Goal: Find specific page/section: Find specific page/section

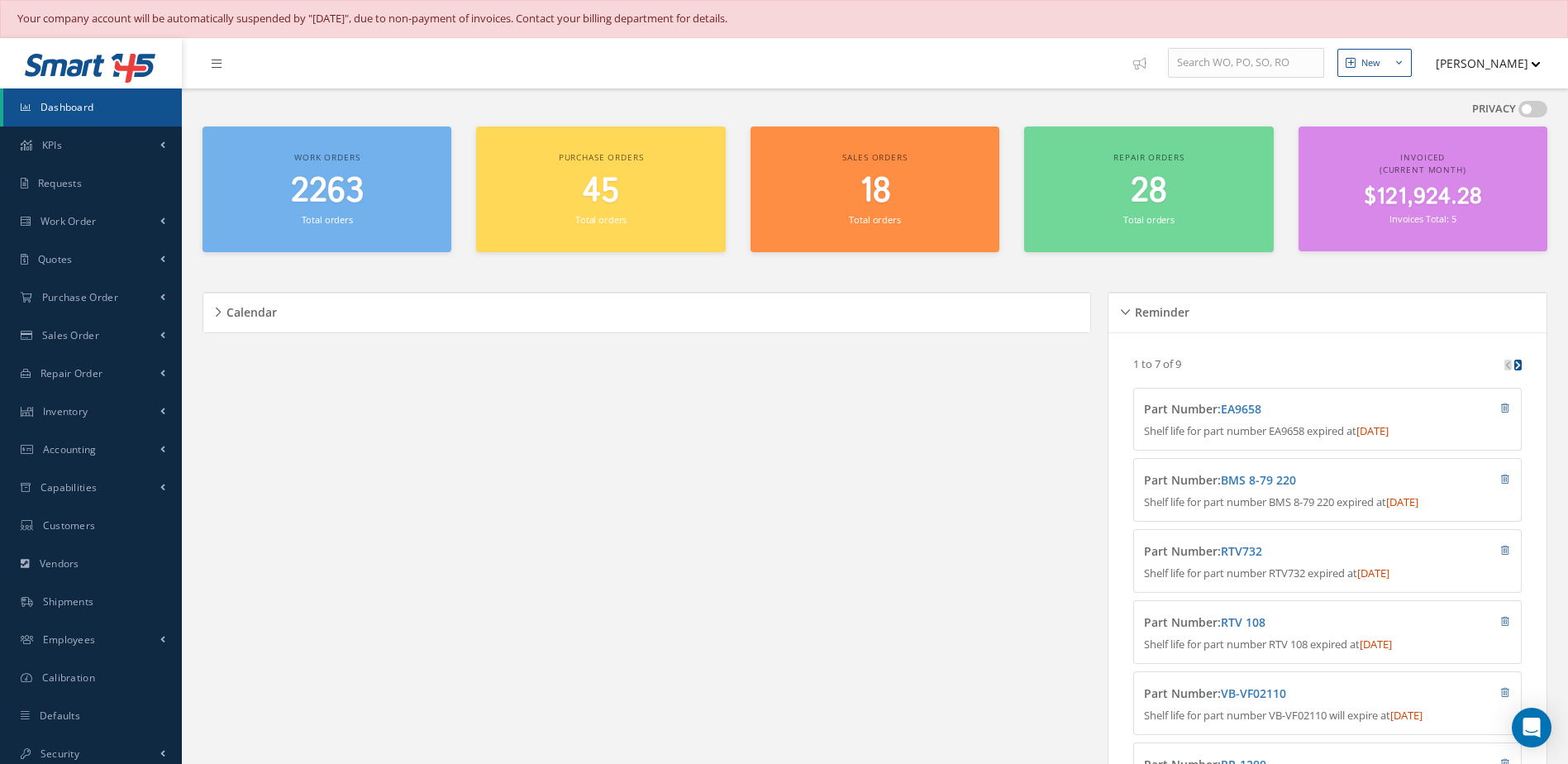
click at [99, 117] on link "Dashboard" at bounding box center [93, 107] width 178 height 38
click at [95, 110] on link "Dashboard" at bounding box center [93, 107] width 178 height 38
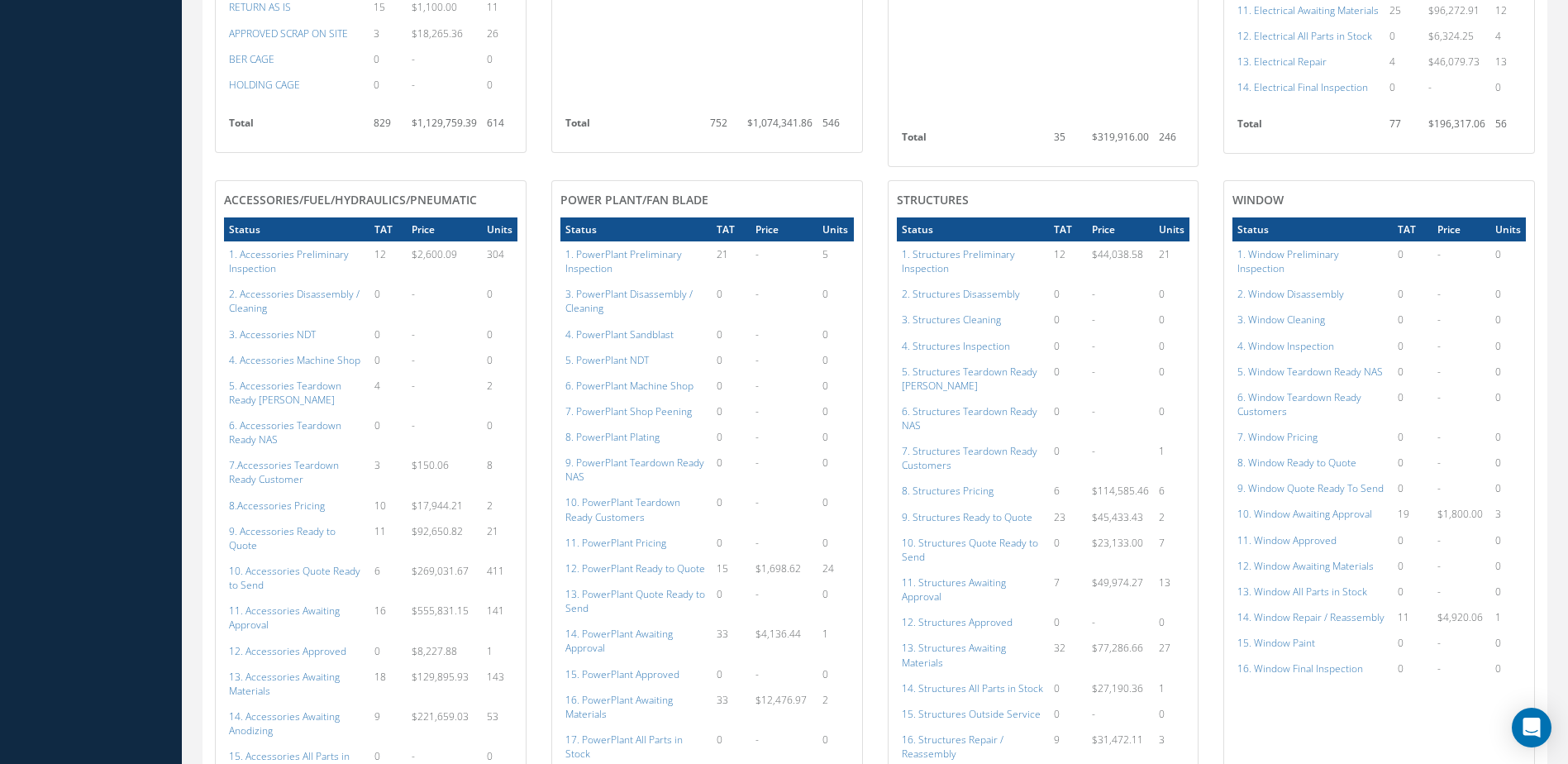
scroll to position [1653, 0]
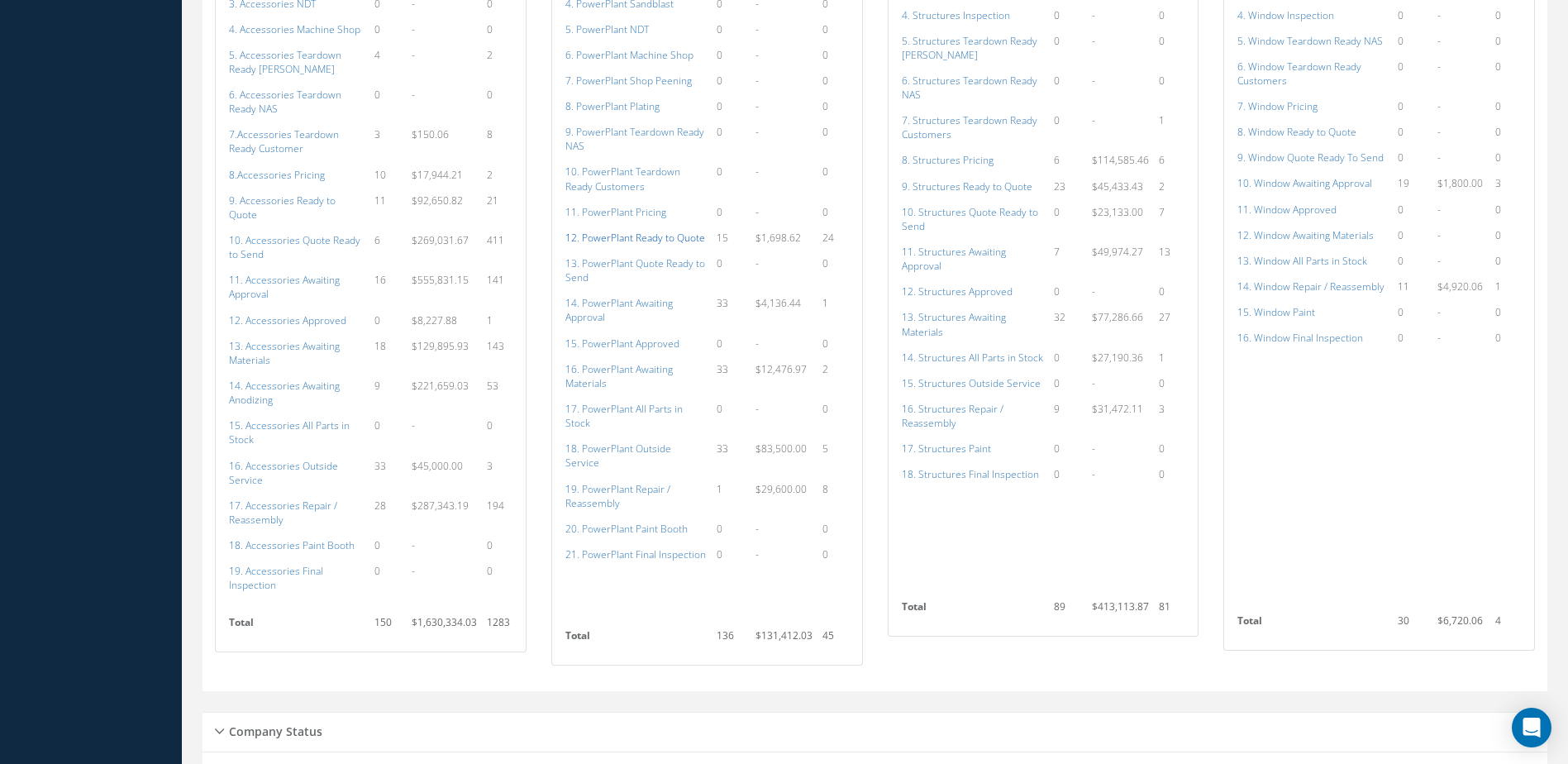
click at [604, 236] on a=131&excludeInternalCustomer=false&excludeInvoicedOrClosed=true&shop_id=15&filtersHidded"] "12. PowerPlant Ready to Quote" at bounding box center [635, 238] width 140 height 14
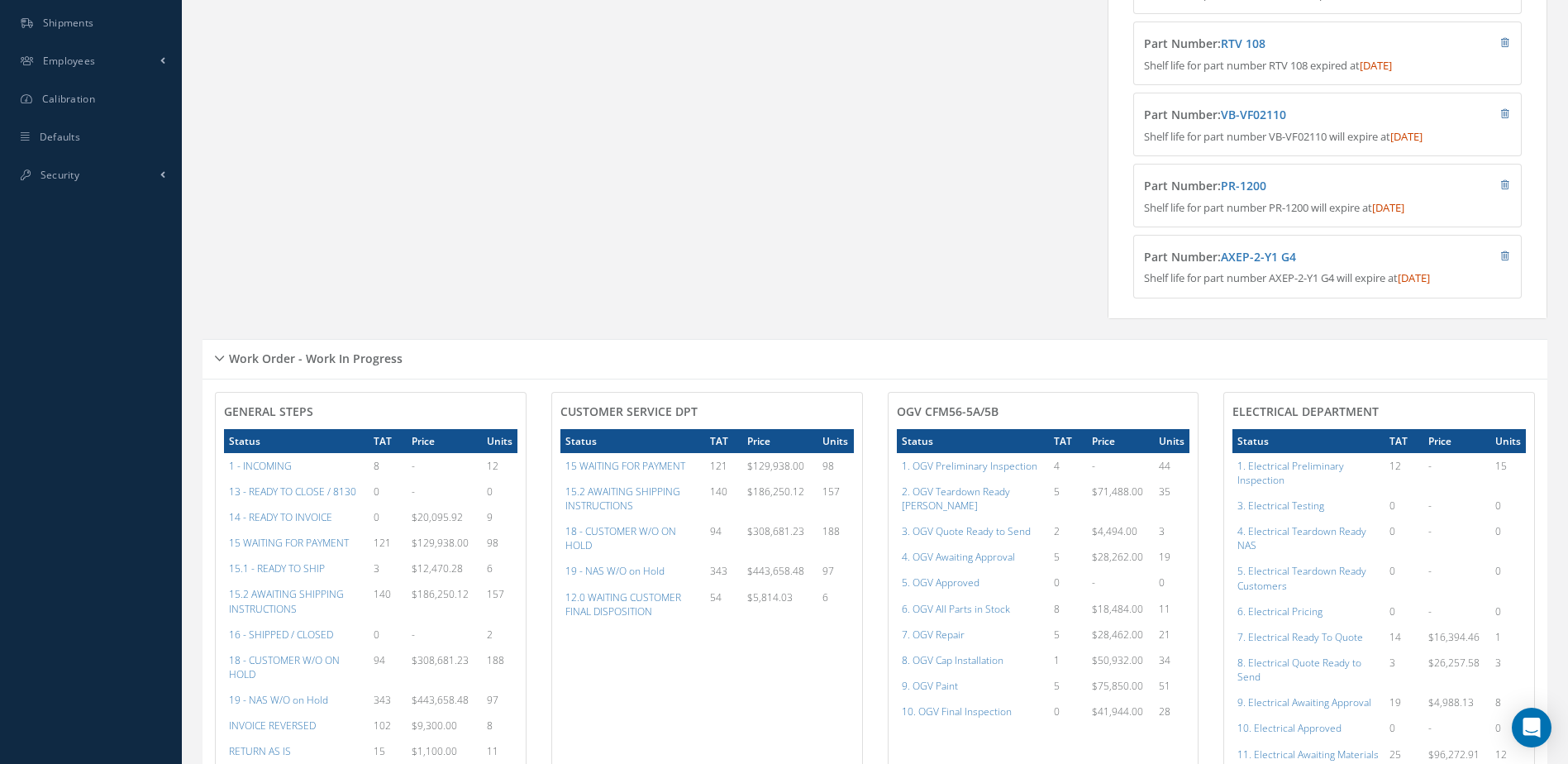
scroll to position [82, 0]
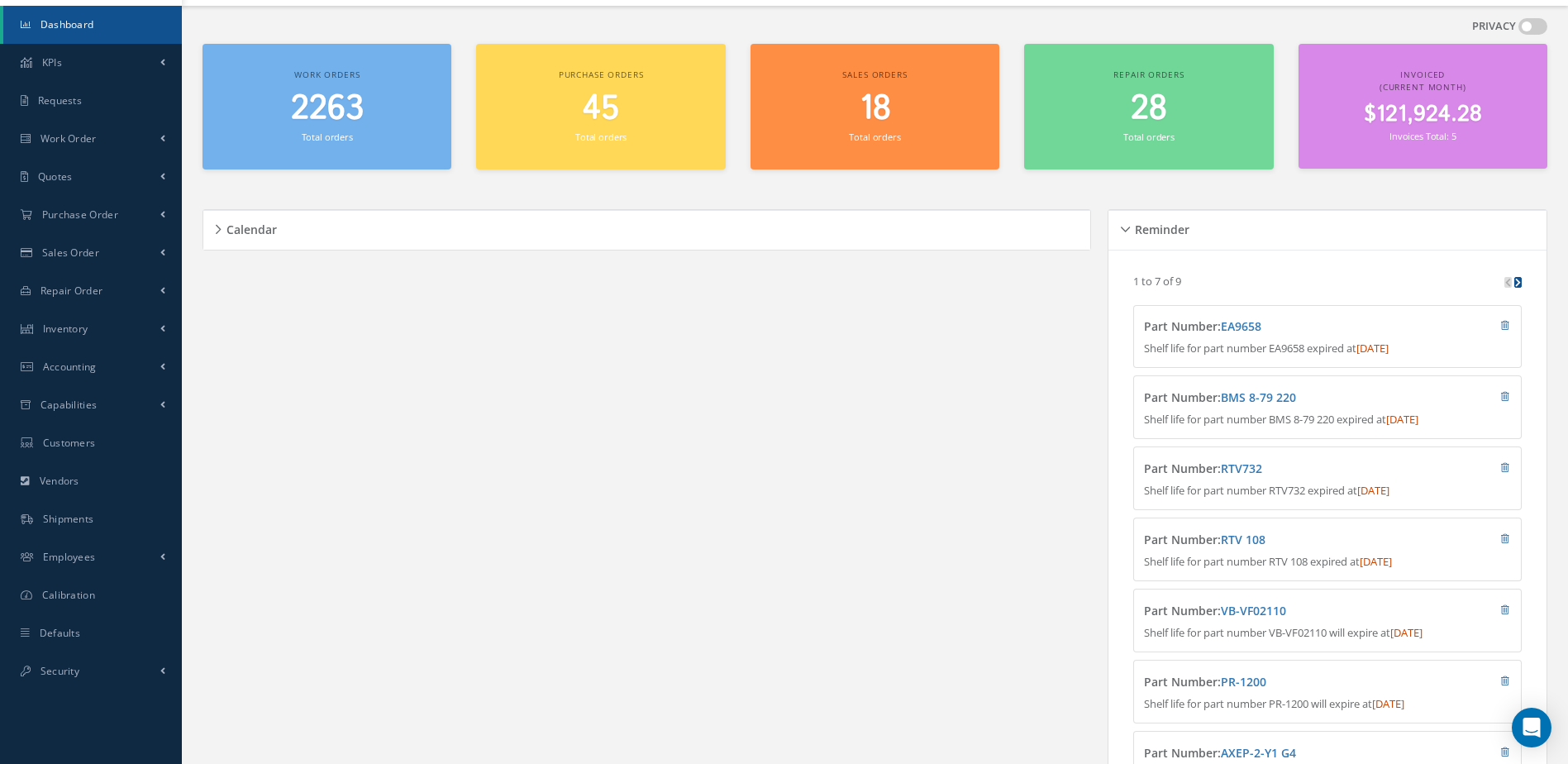
click at [80, 32] on link "Dashboard" at bounding box center [93, 25] width 178 height 38
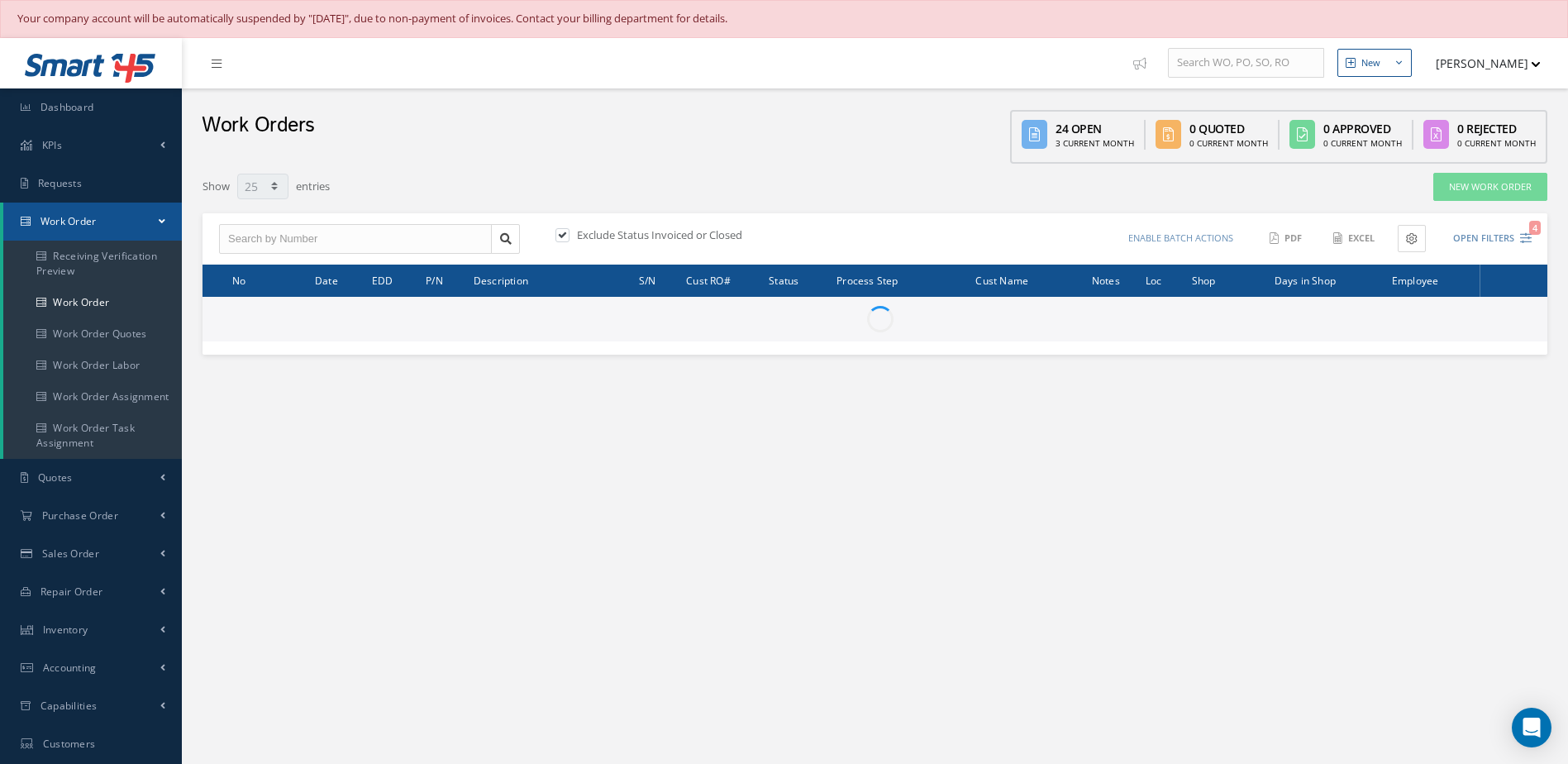
select select "25"
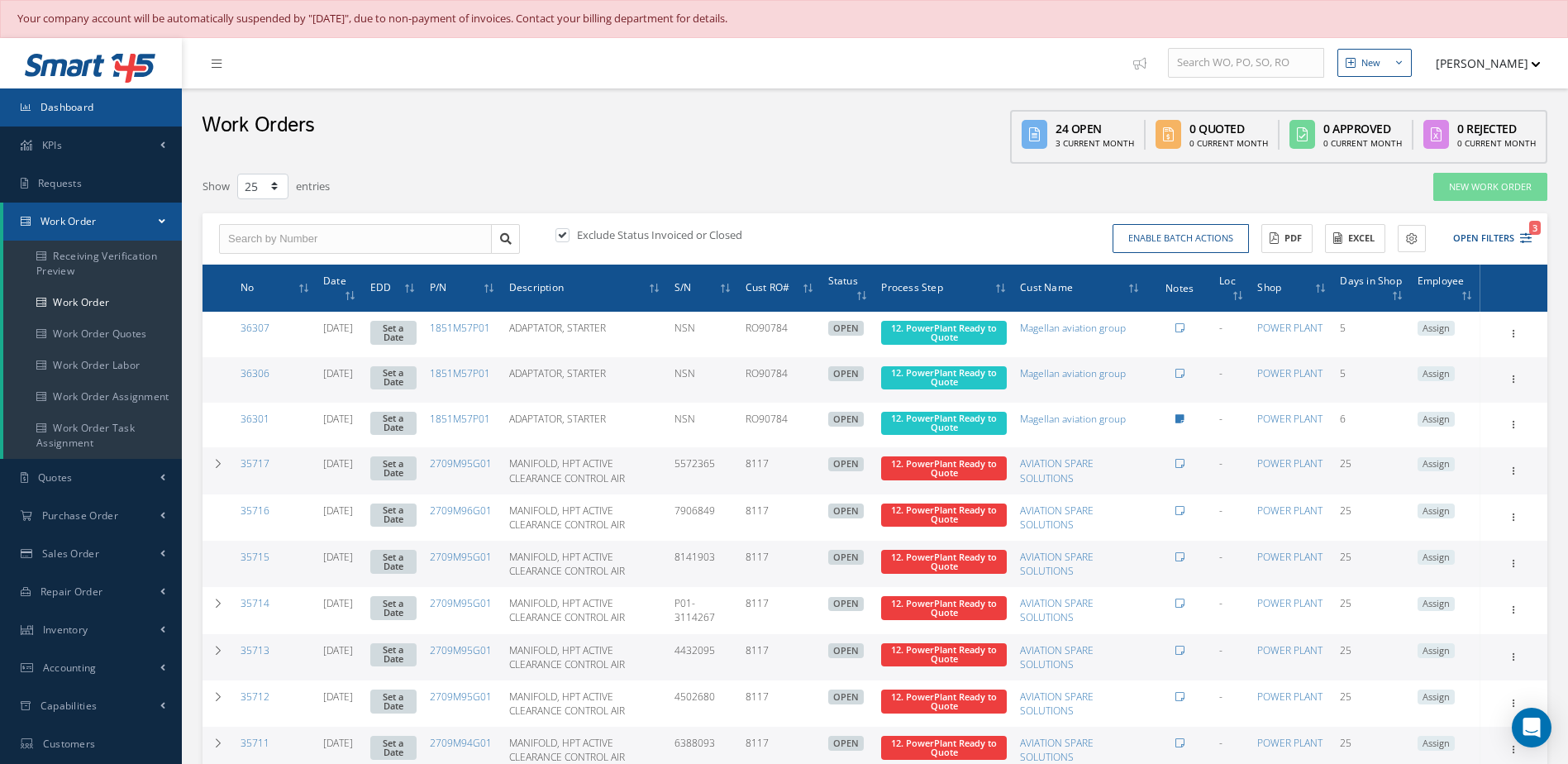
click at [132, 105] on link "Dashboard" at bounding box center [91, 107] width 182 height 38
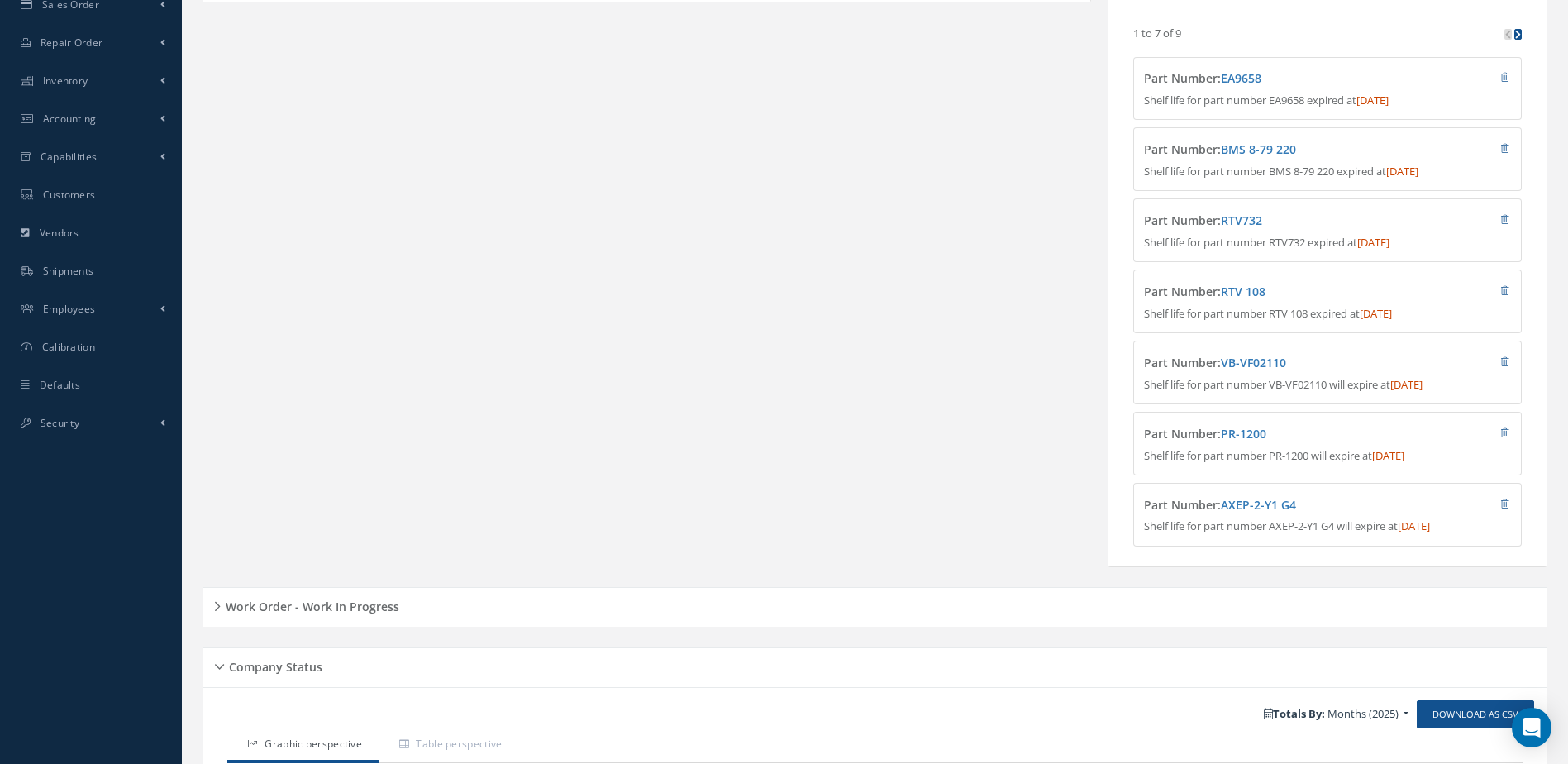
scroll to position [744, 0]
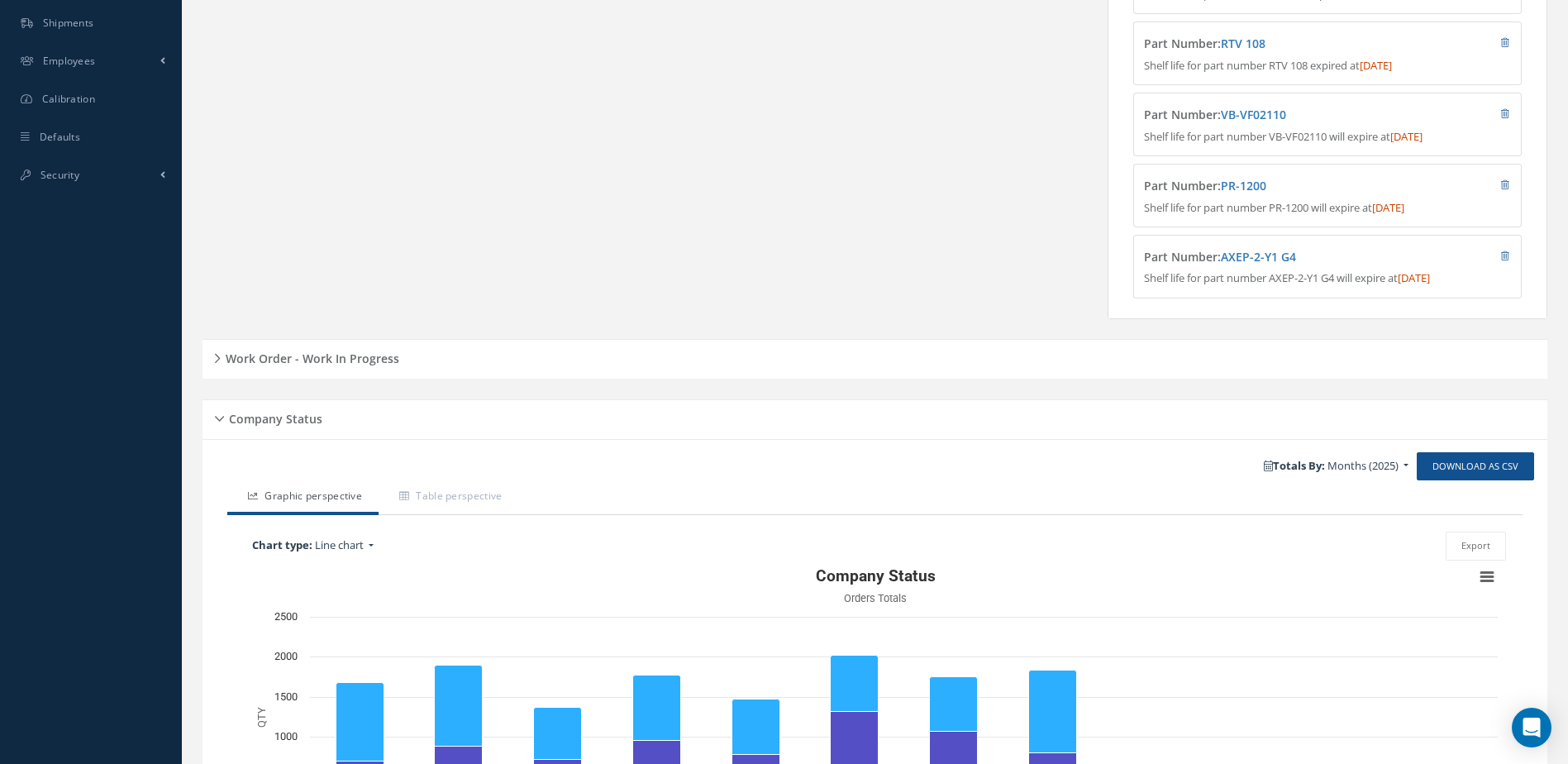
click at [311, 366] on h5 "Work Order - Work In Progress" at bounding box center [309, 356] width 178 height 20
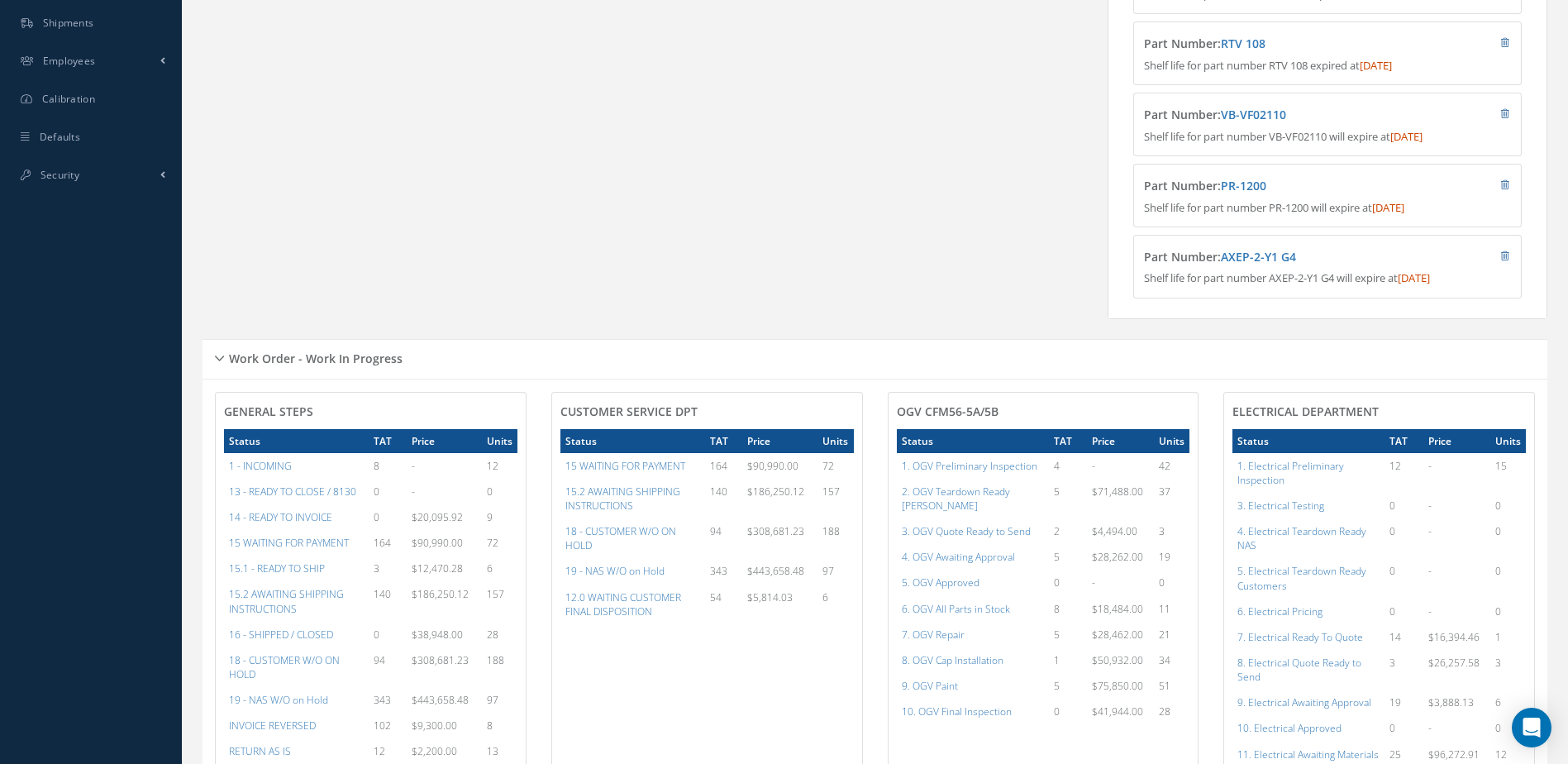
scroll to position [165, 0]
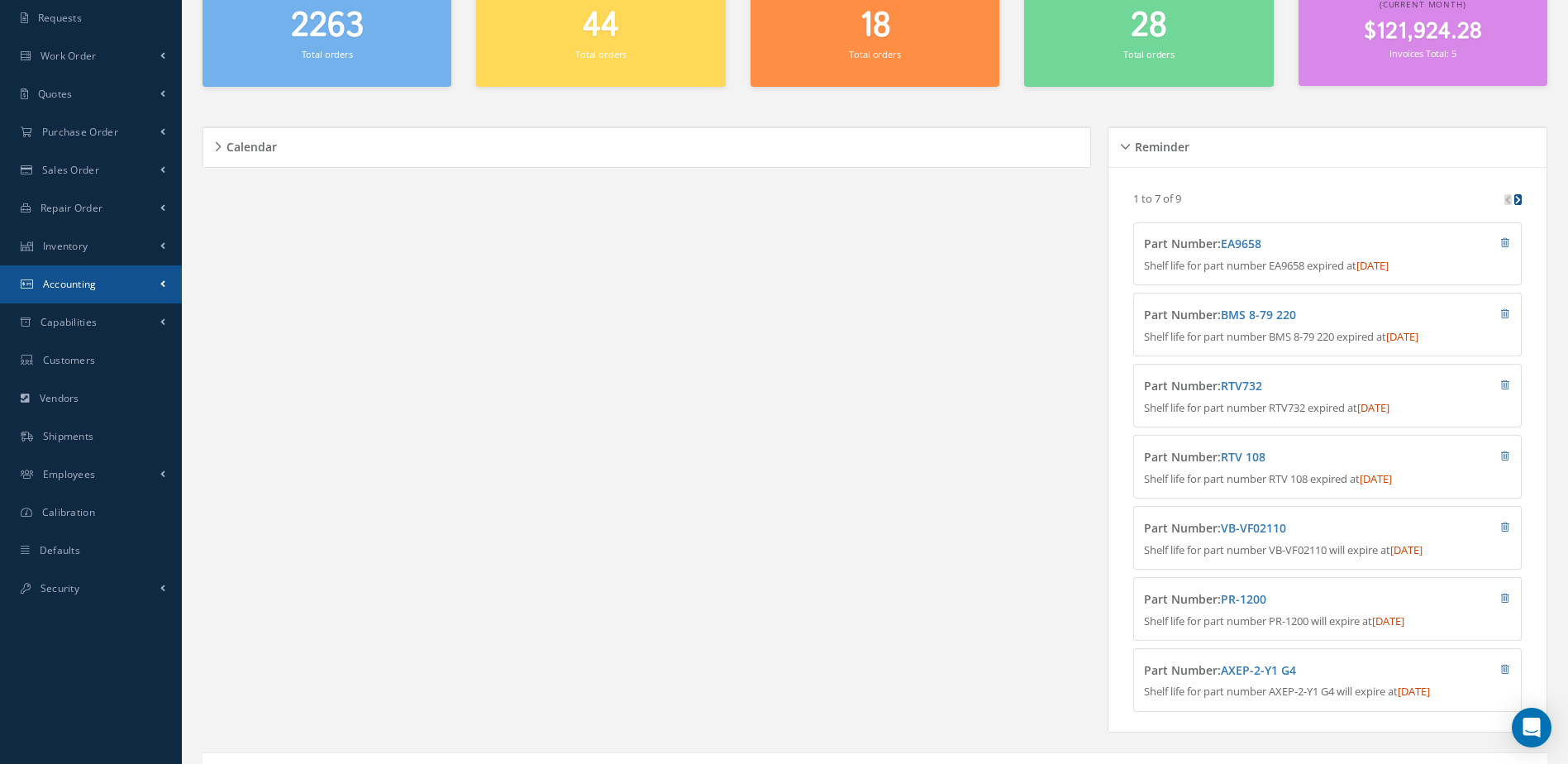
click at [92, 292] on link "Accounting" at bounding box center [91, 285] width 182 height 38
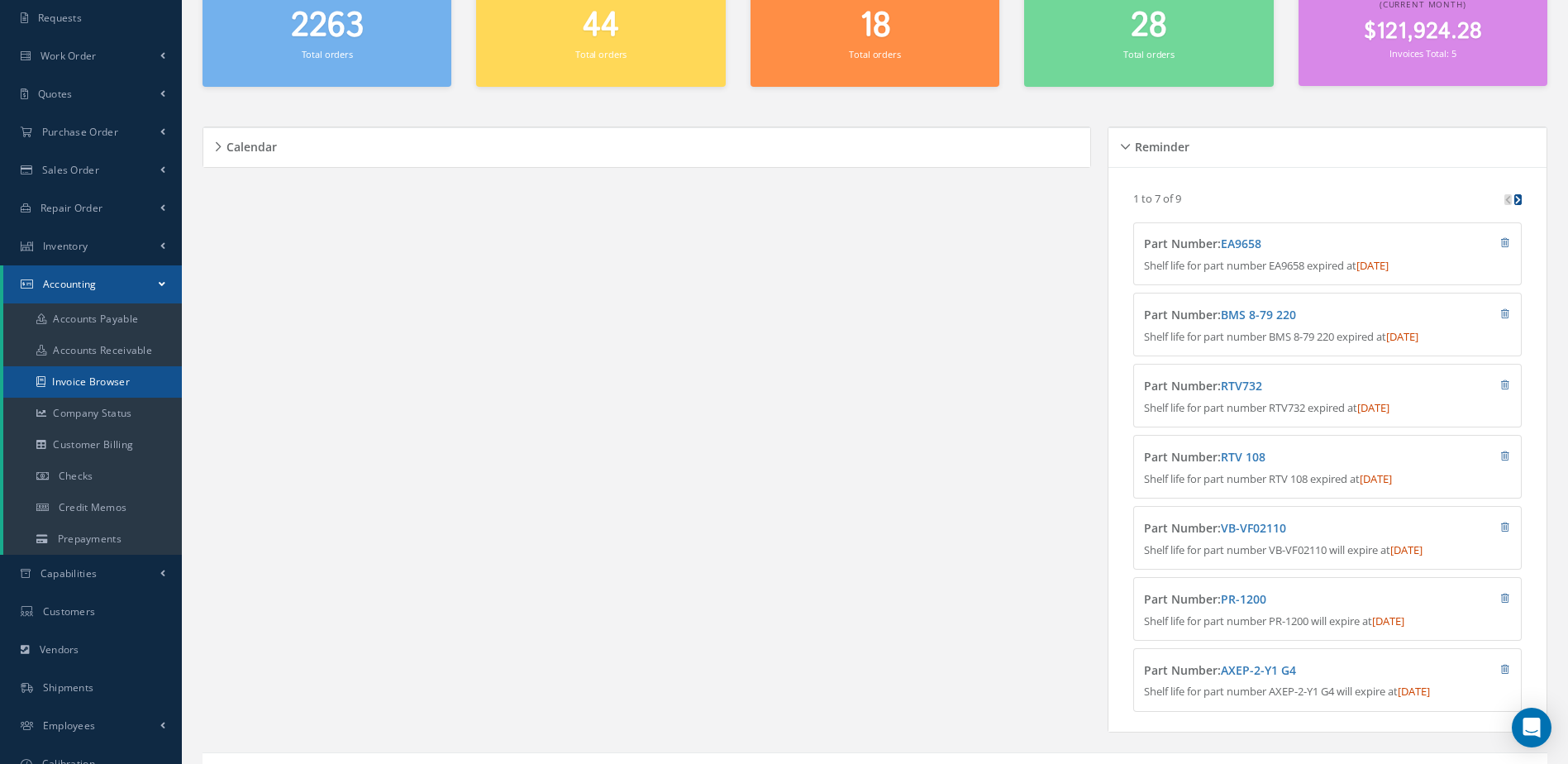
click at [100, 385] on link "Invoice Browser" at bounding box center [93, 382] width 178 height 32
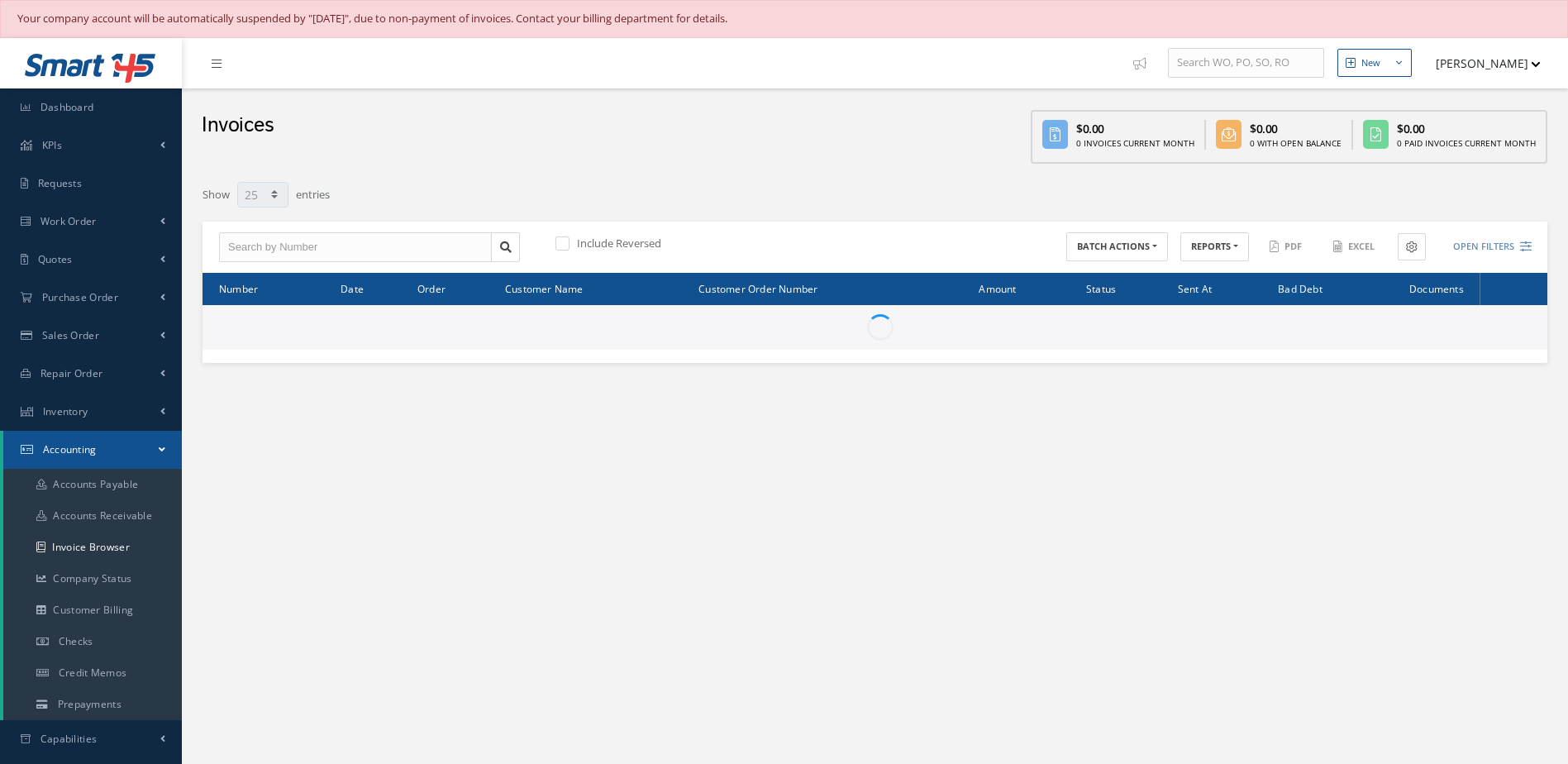
select select "25"
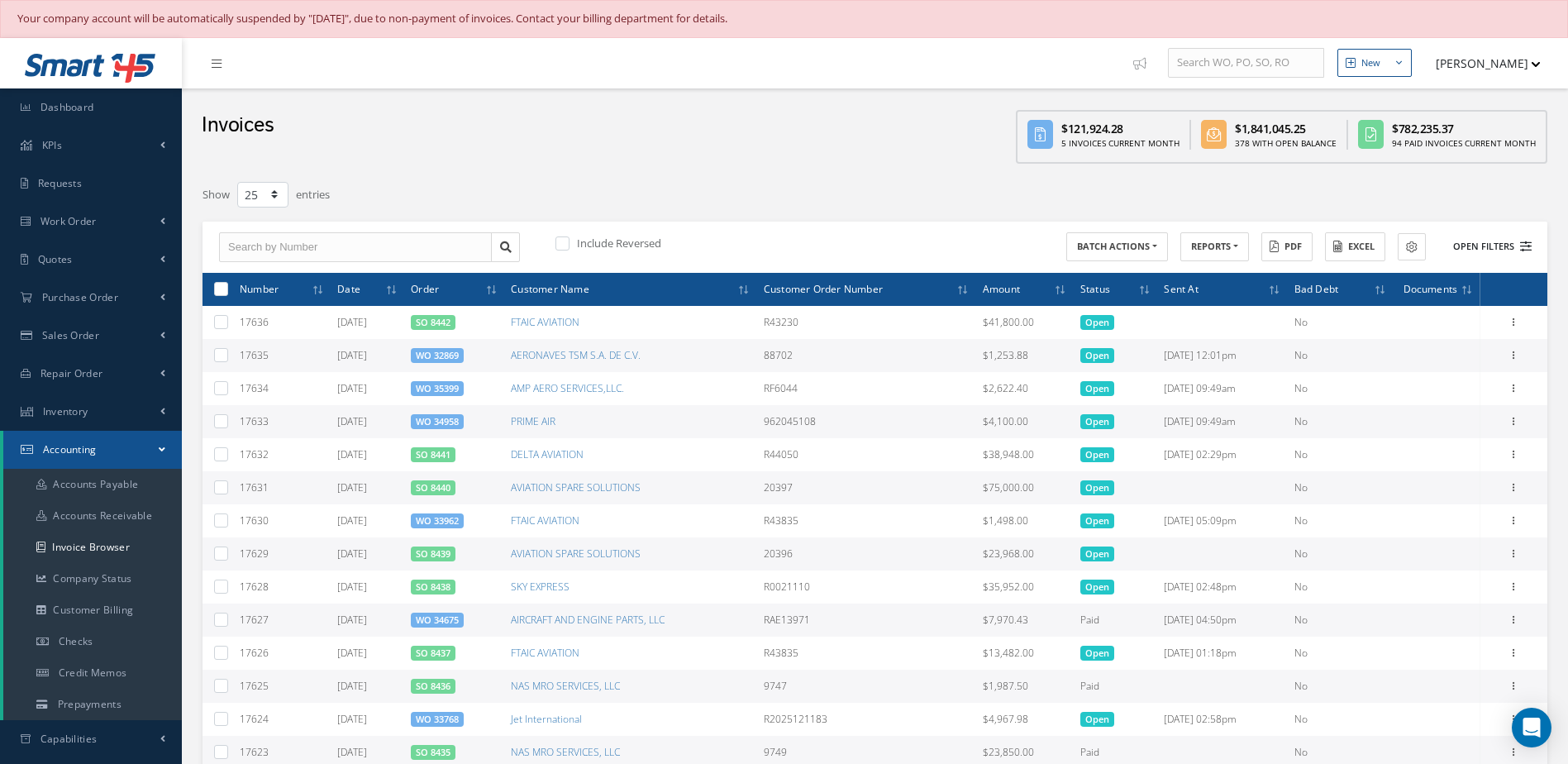
click at [1488, 246] on button "Open Filters" at bounding box center [1485, 247] width 93 height 27
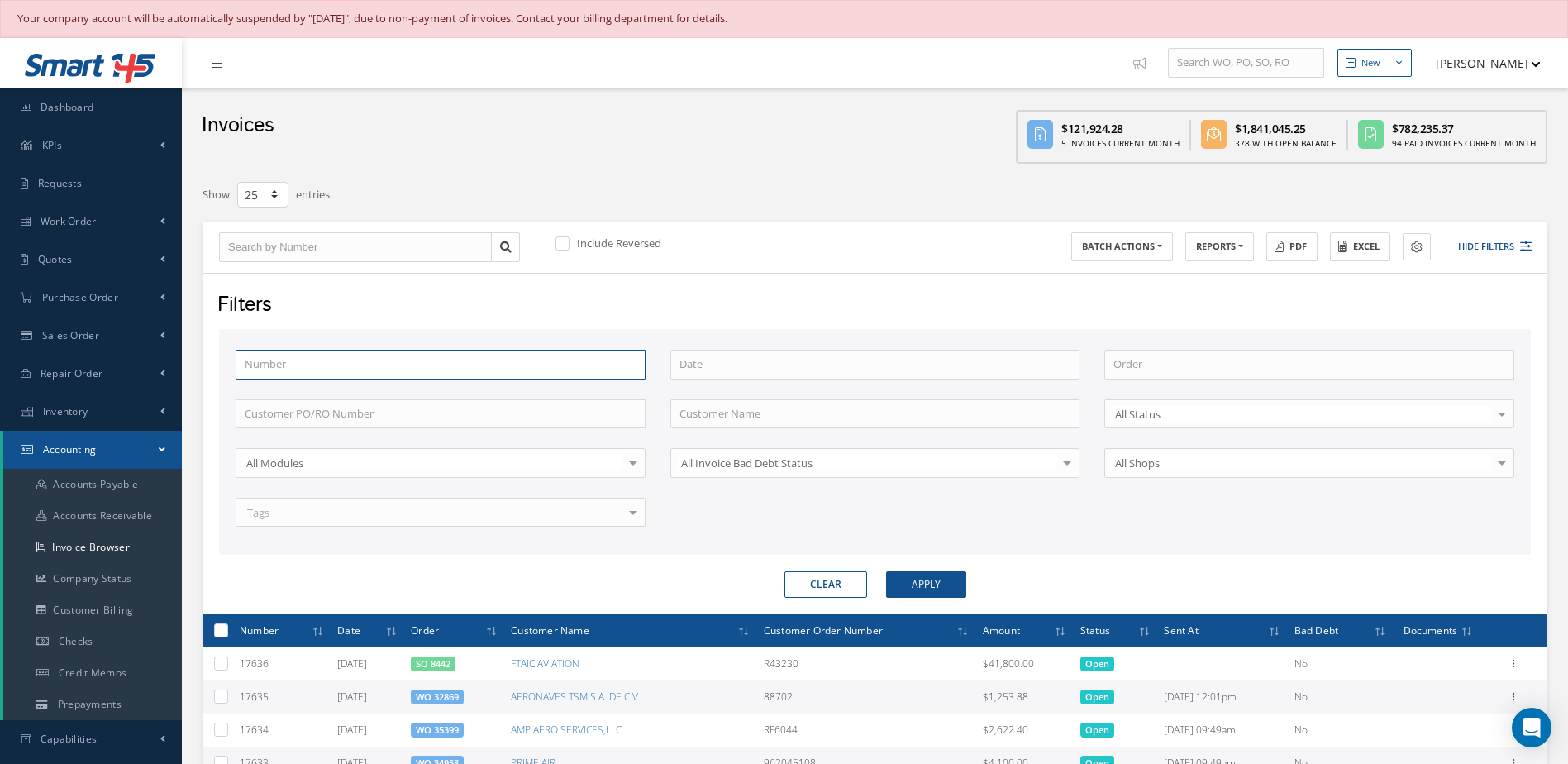
click at [299, 363] on input "text" at bounding box center [441, 364] width 410 height 30
type input "1"
type input "16"
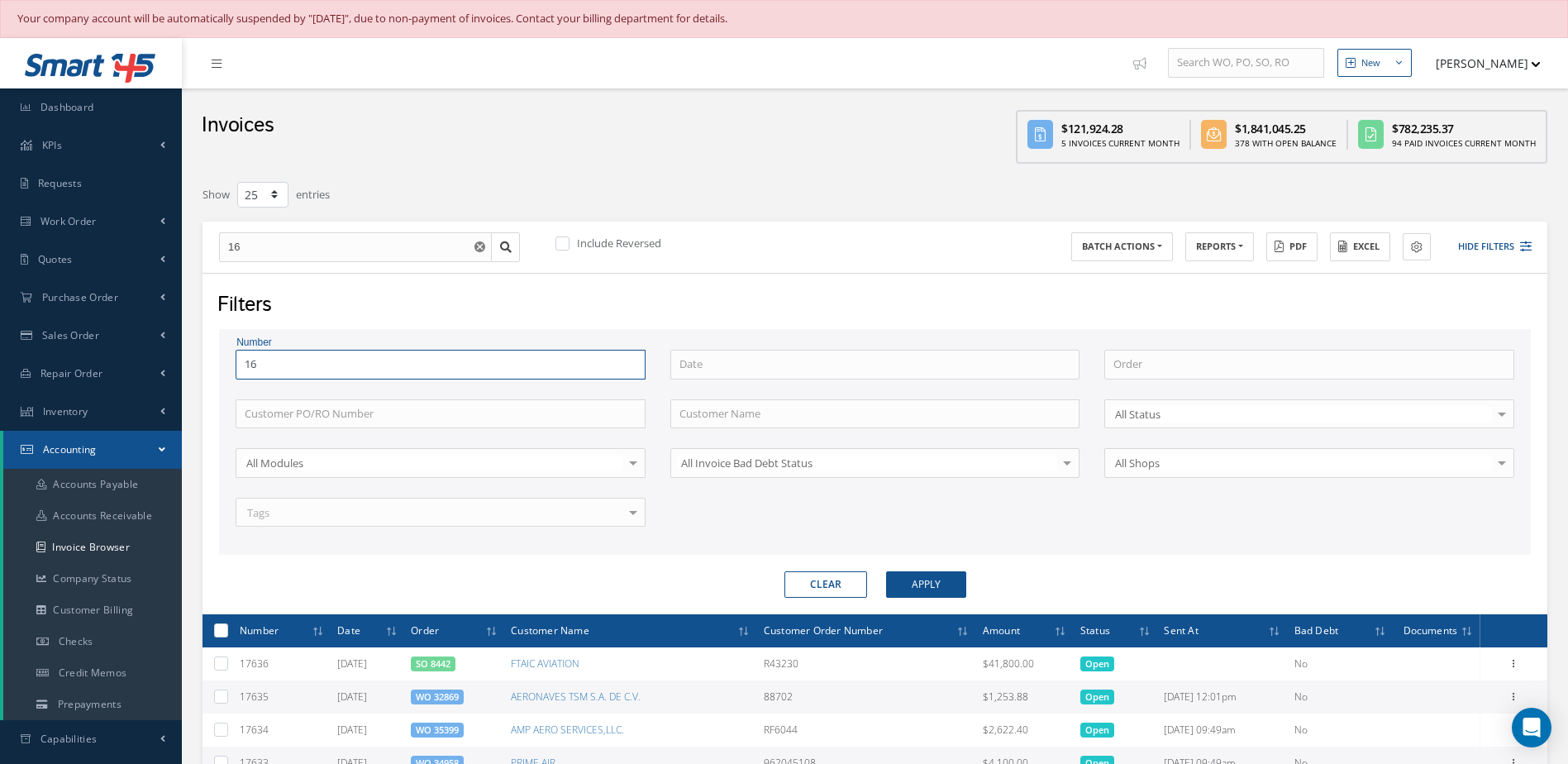
type input "164"
type input "1644"
type input "16448"
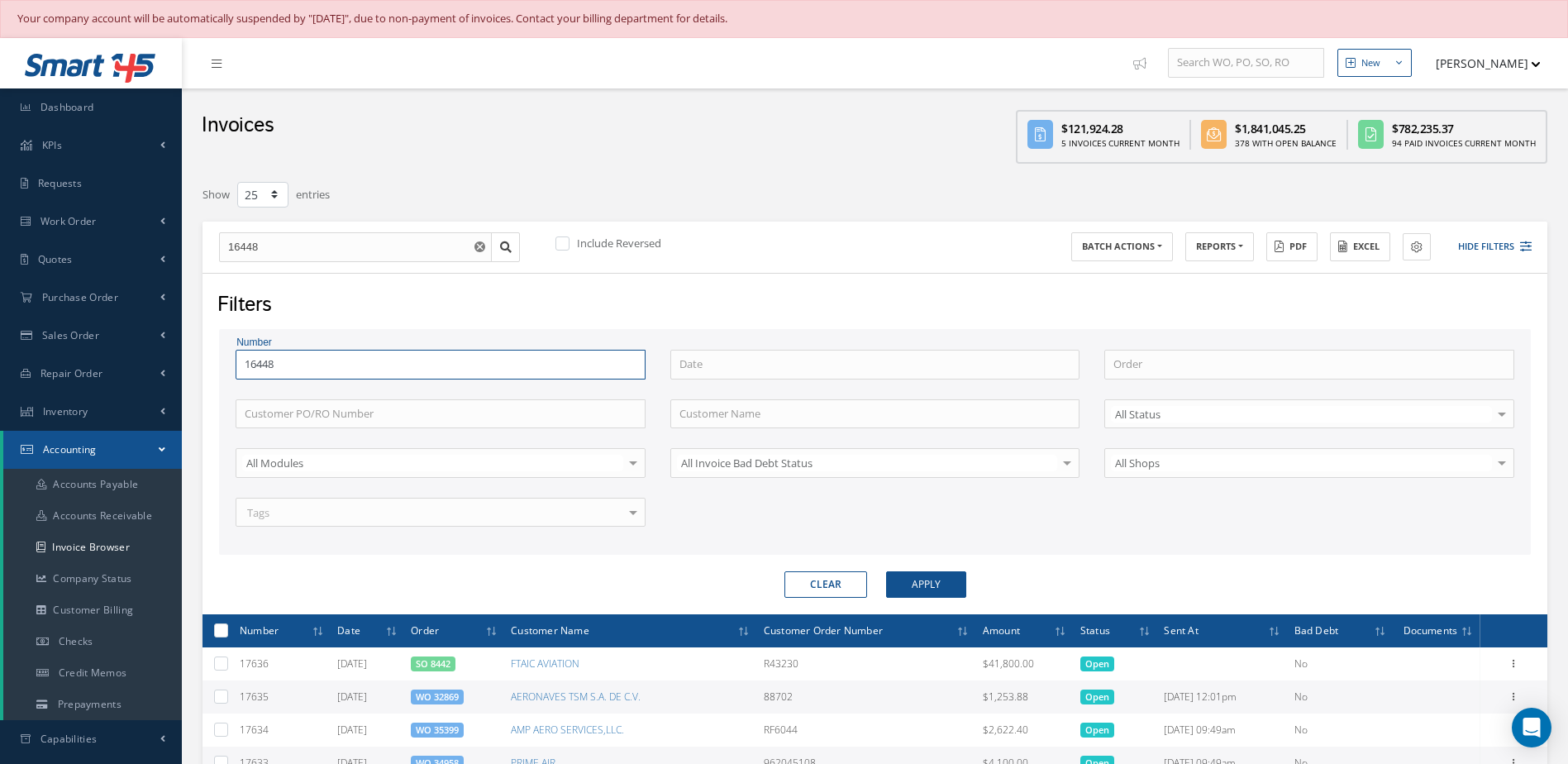
type input "16448"
click at [886, 571] on button "Apply" at bounding box center [927, 584] width 81 height 27
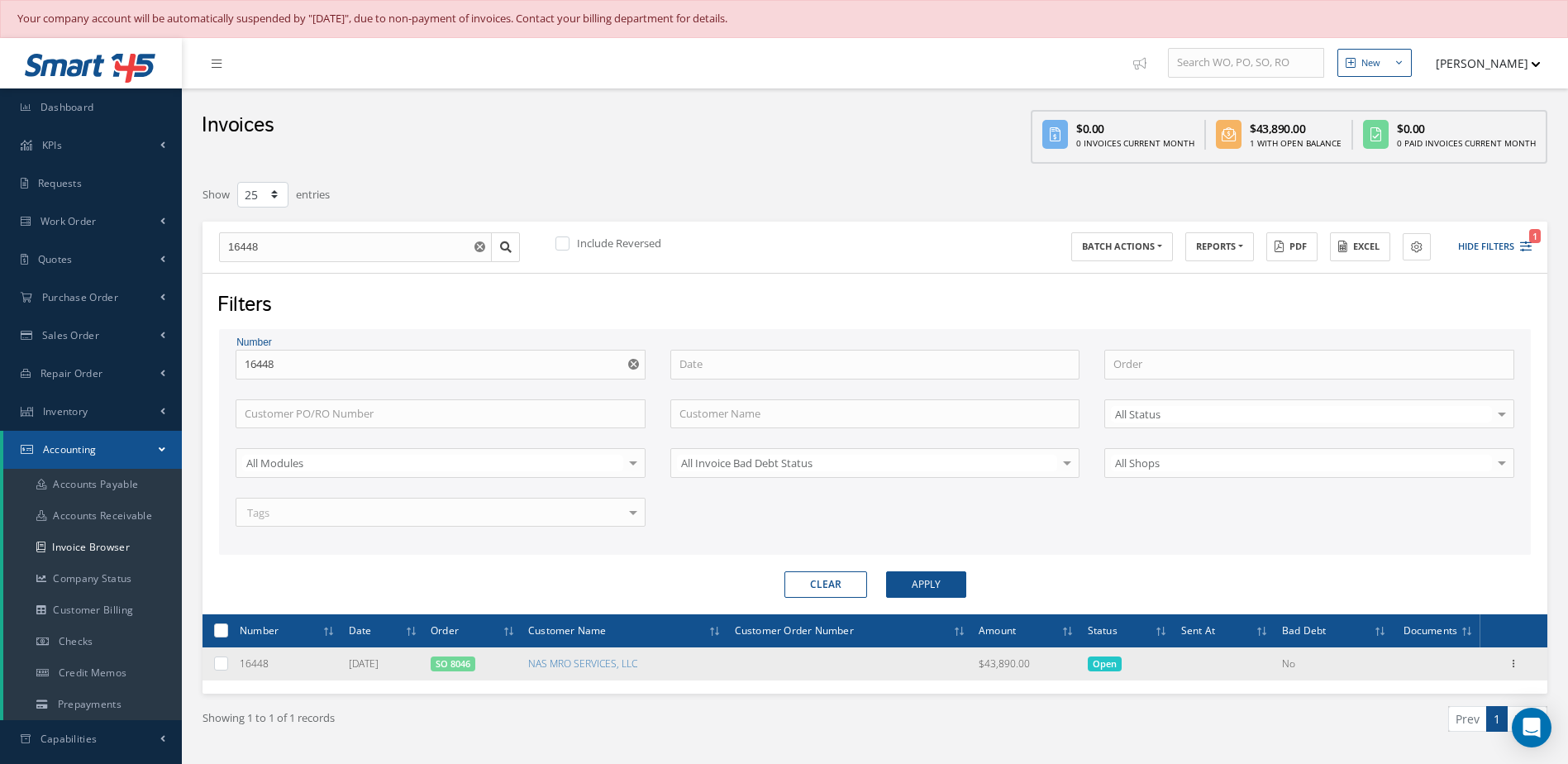
click at [254, 661] on span "16448" at bounding box center [255, 664] width 29 height 14
click at [471, 662] on link "SO 8046" at bounding box center [453, 664] width 34 height 12
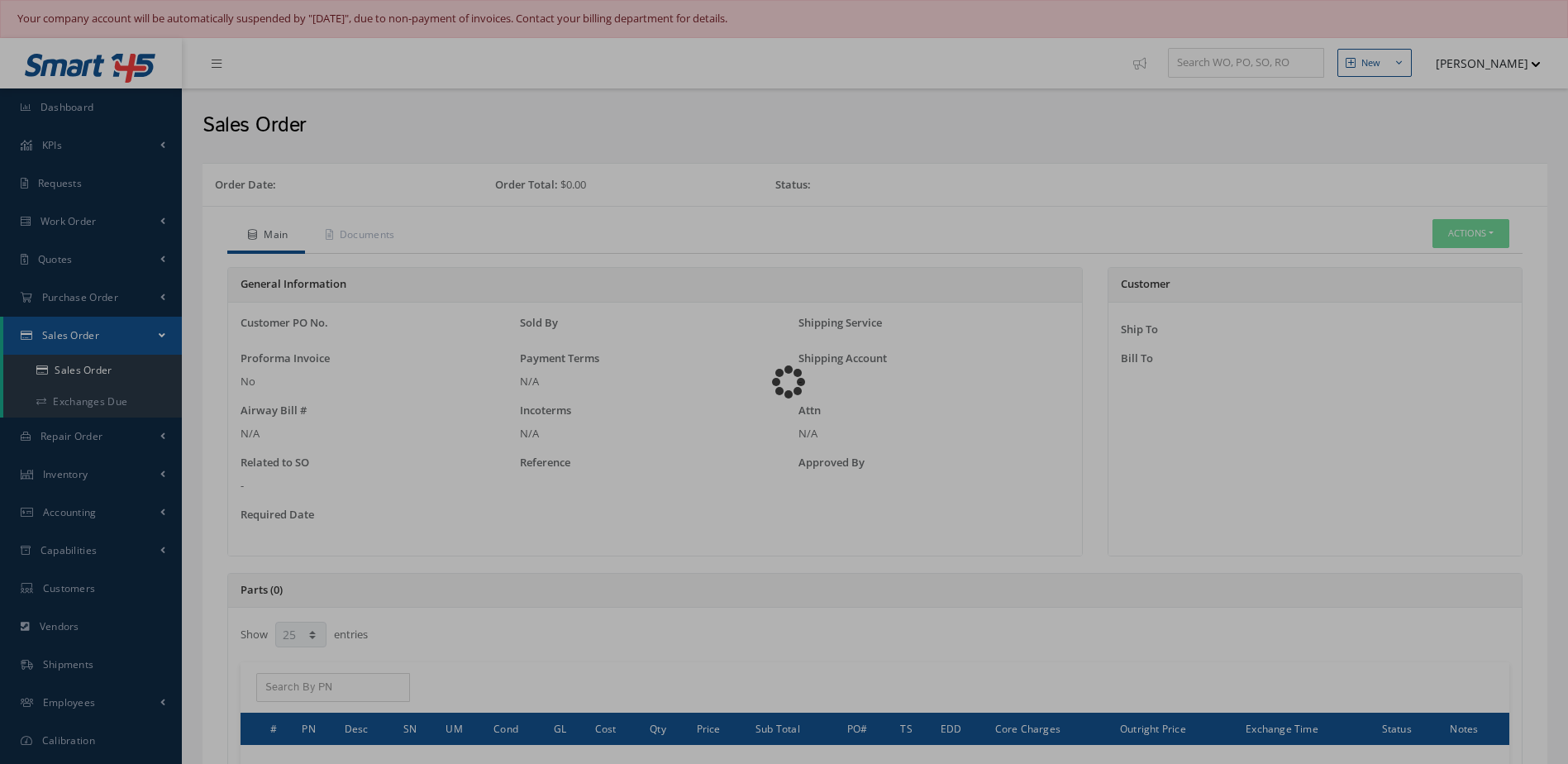
select select "25"
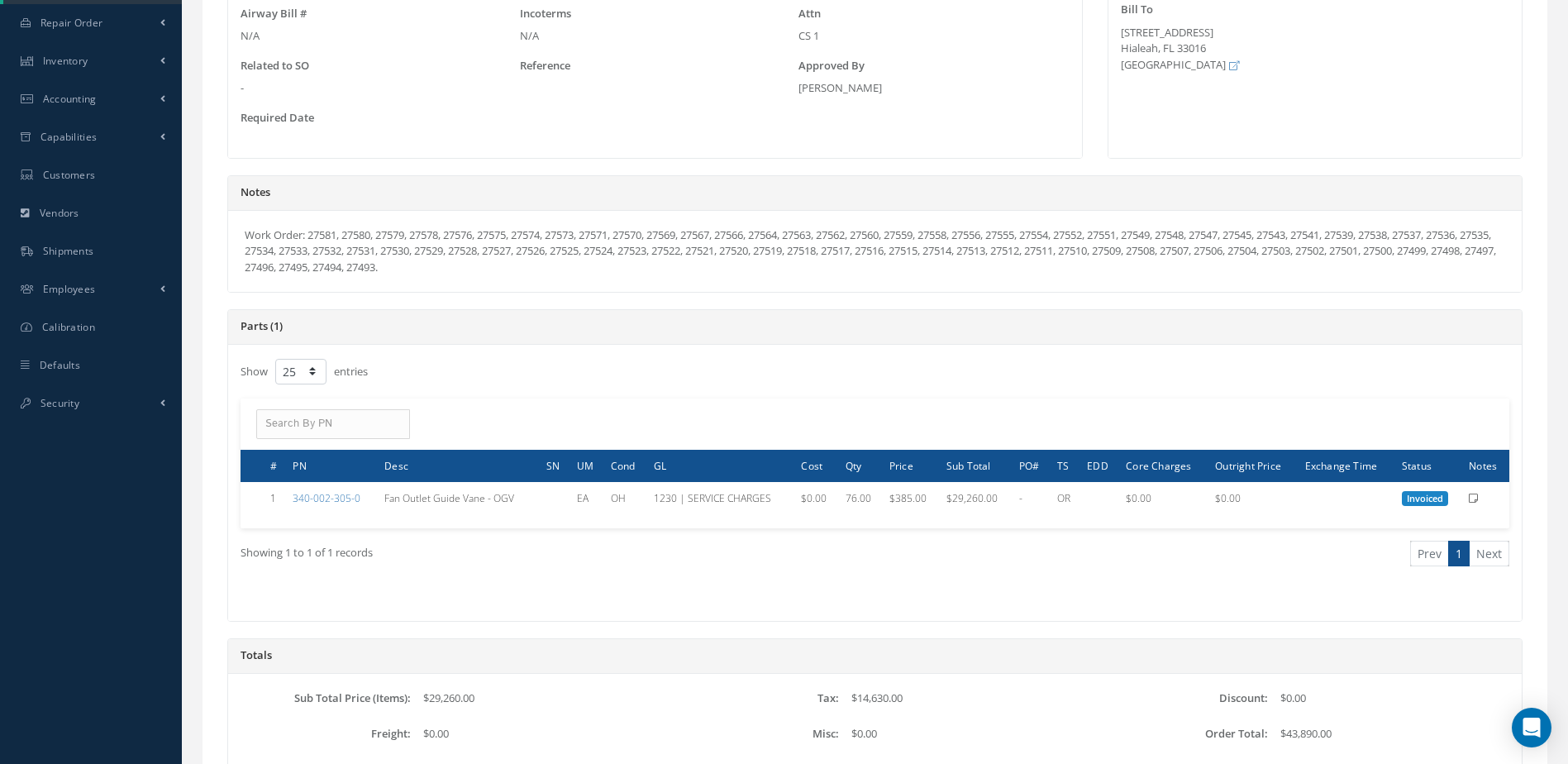
scroll to position [678, 0]
